Goal: Find specific page/section: Find specific page/section

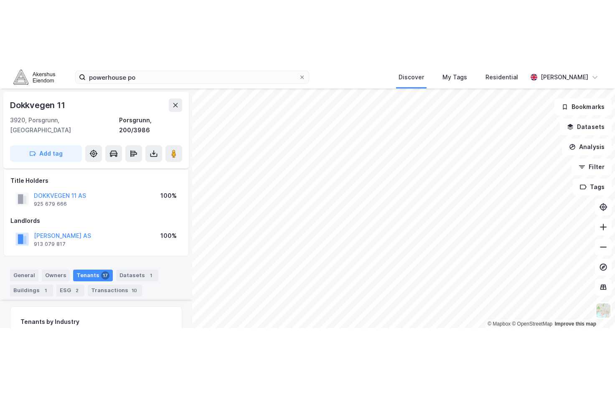
scroll to position [744, 0]
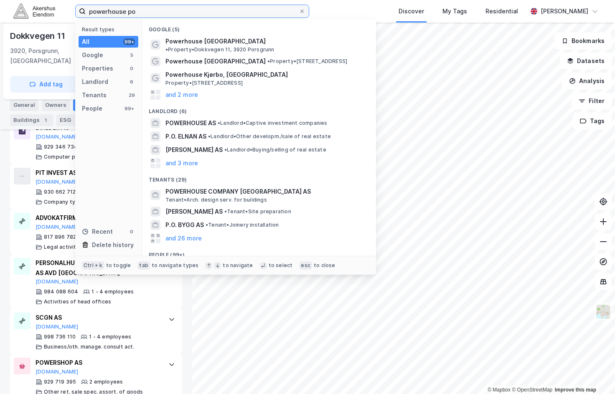
drag, startPoint x: 140, startPoint y: 13, endPoint x: -44, endPoint y: 16, distance: 183.9
click at [0, 16] on html "powerhouse po Result types All 99+ Google 5 Properties 0 Landlord 6 Tenants 29 …" at bounding box center [307, 197] width 615 height 394
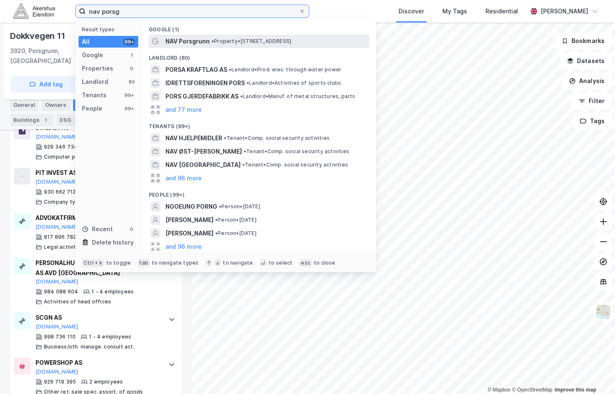
type input "nav porsg"
click at [211, 38] on span "•" at bounding box center [212, 41] width 3 height 6
